Goal: Navigation & Orientation: Find specific page/section

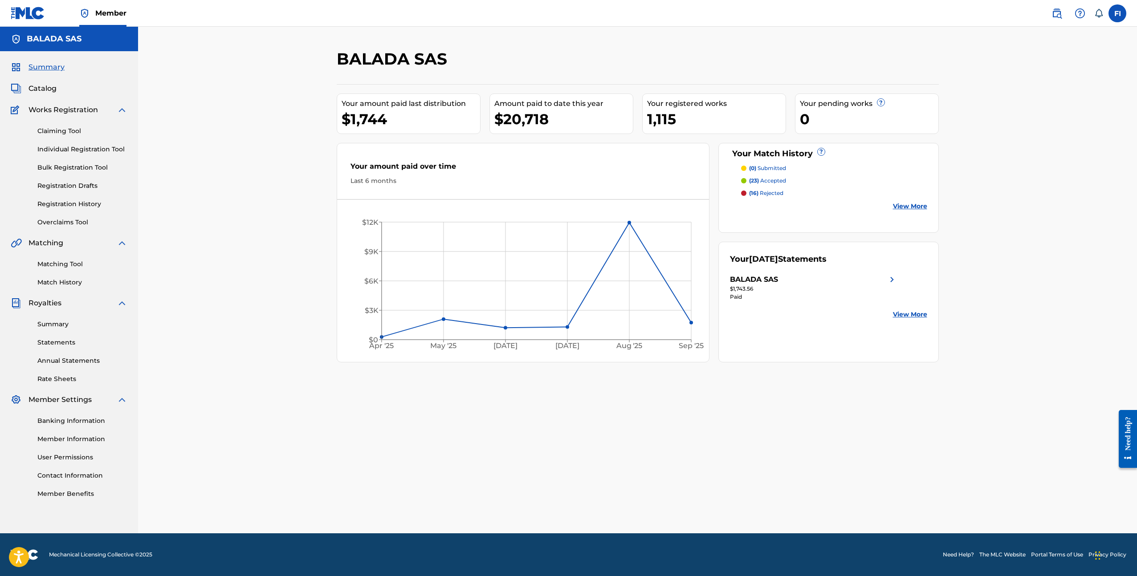
click at [65, 282] on link "Match History" at bounding box center [82, 282] width 90 height 9
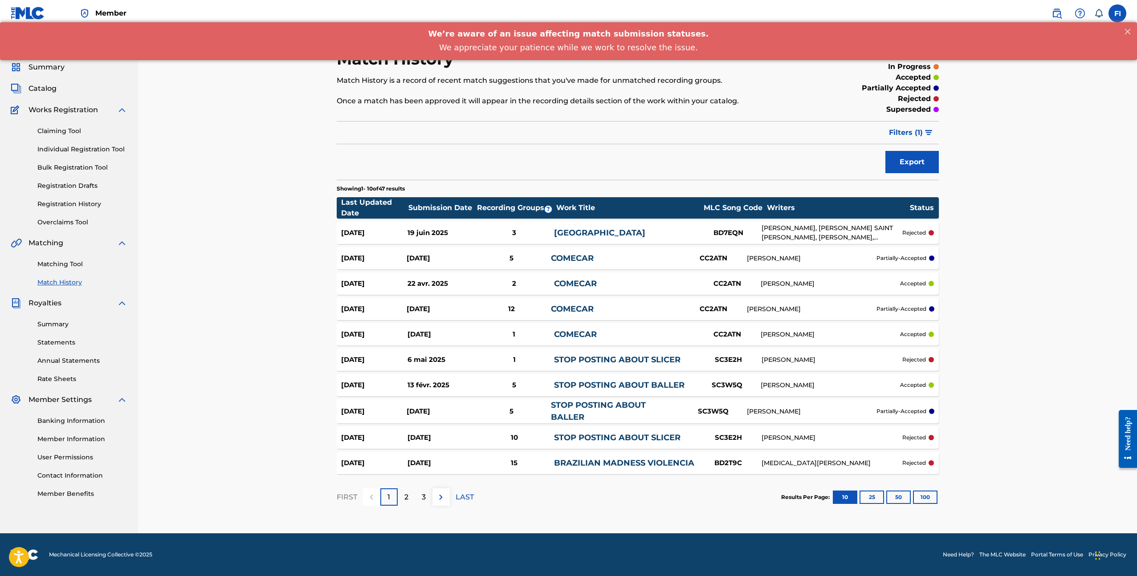
click at [48, 86] on span "Catalog" at bounding box center [43, 88] width 28 height 11
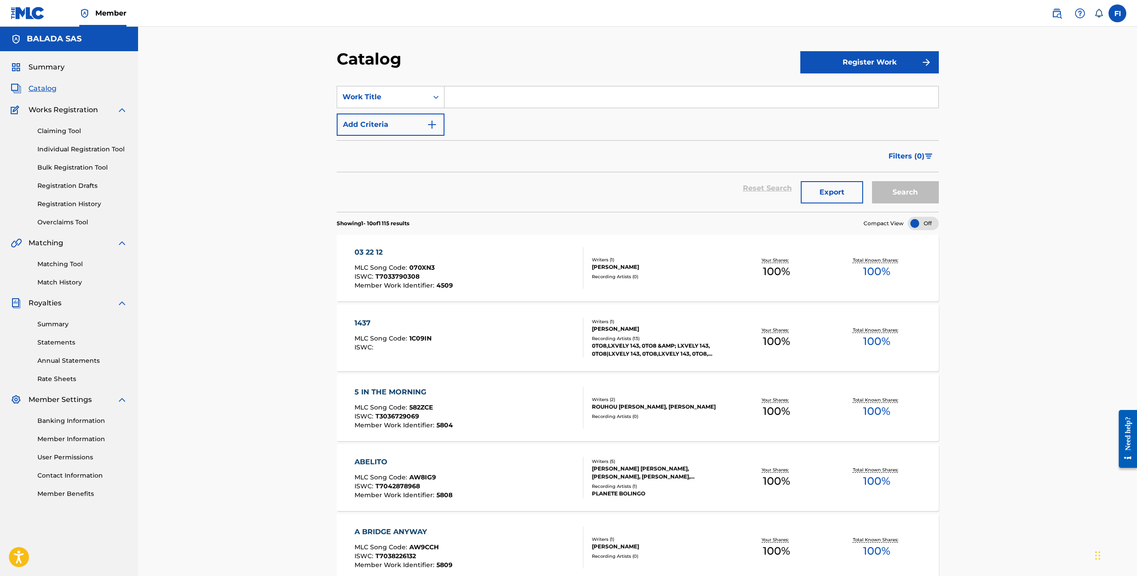
click at [53, 76] on div "Summary Catalog Works Registration Claiming Tool Individual Registration Tool B…" at bounding box center [69, 280] width 138 height 458
click at [43, 69] on span "Summary" at bounding box center [47, 67] width 36 height 11
